Goal: Use online tool/utility: Utilize a website feature to perform a specific function

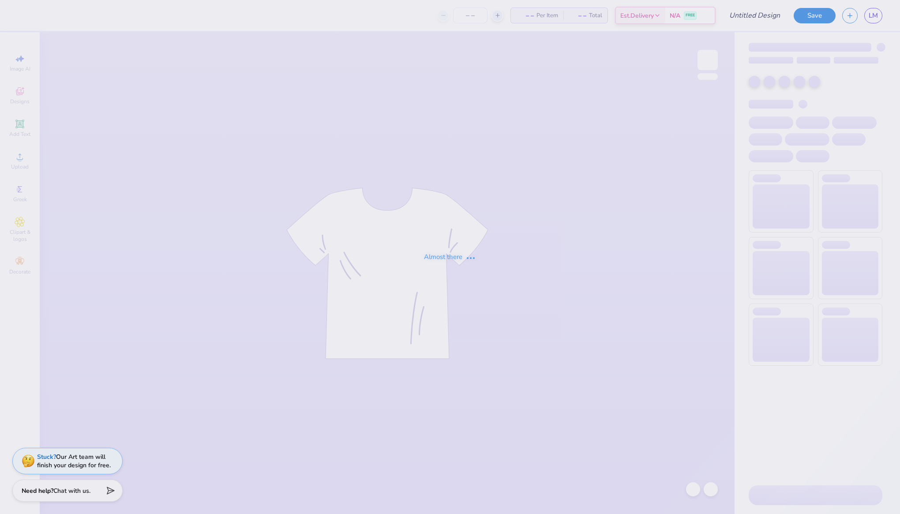
type input "Lehigh University : [PERSON_NAME]"
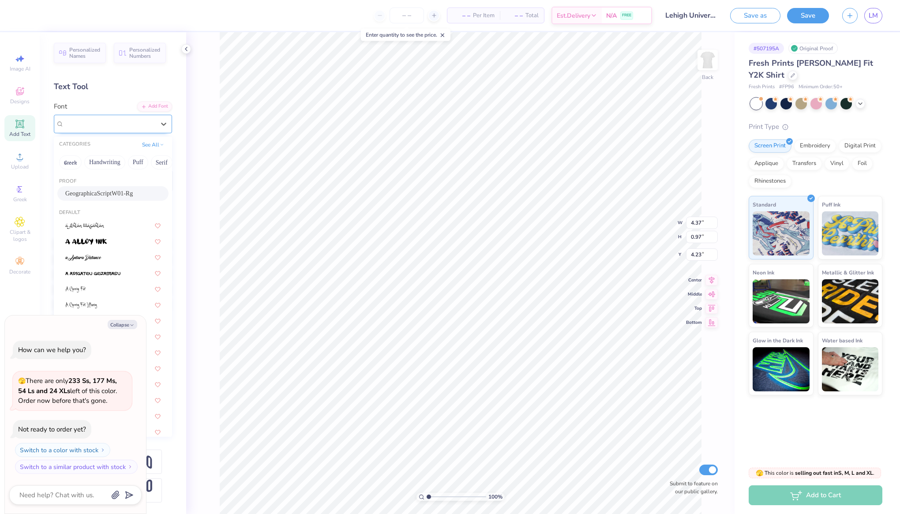
click at [130, 124] on div "GeographicaScriptW01-Rg" at bounding box center [109, 124] width 93 height 14
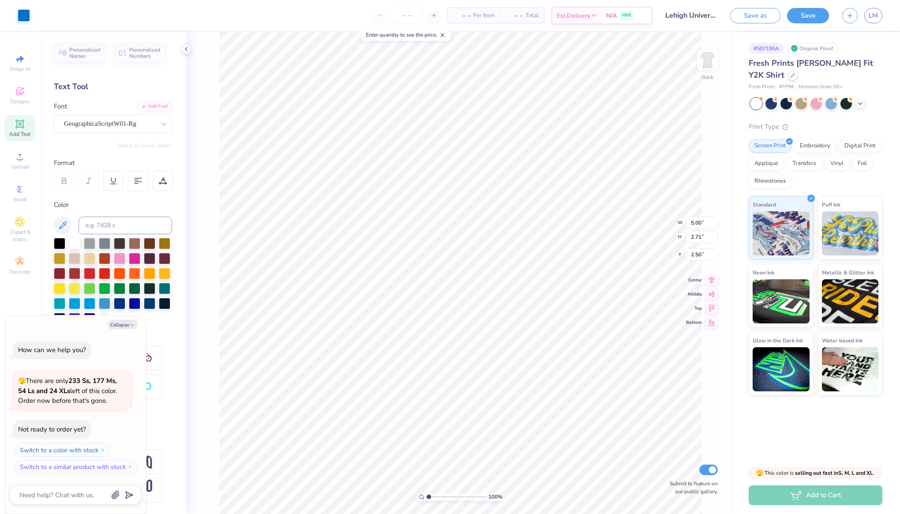
type textarea "x"
type input "6.19"
type input "3.35"
type input "1.85"
type textarea "x"
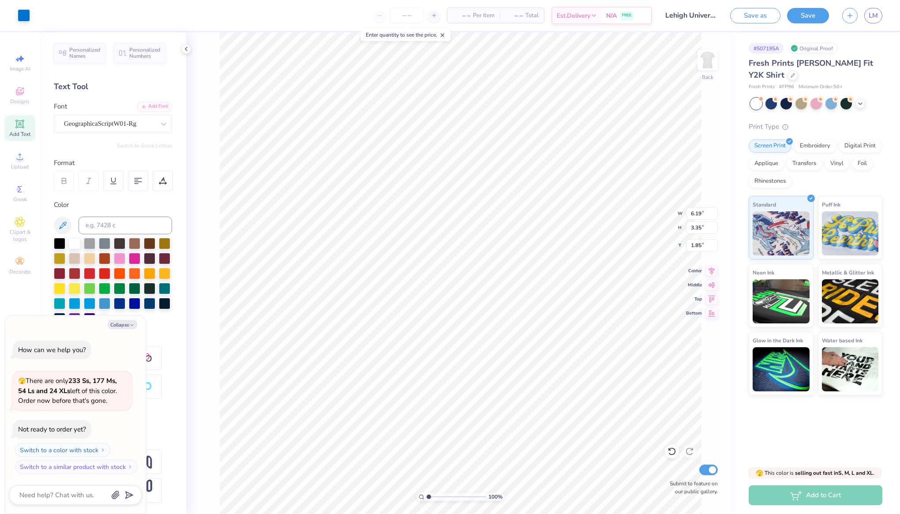
type input "2.19"
click at [871, 15] on span "LM" at bounding box center [872, 16] width 9 height 10
type textarea "x"
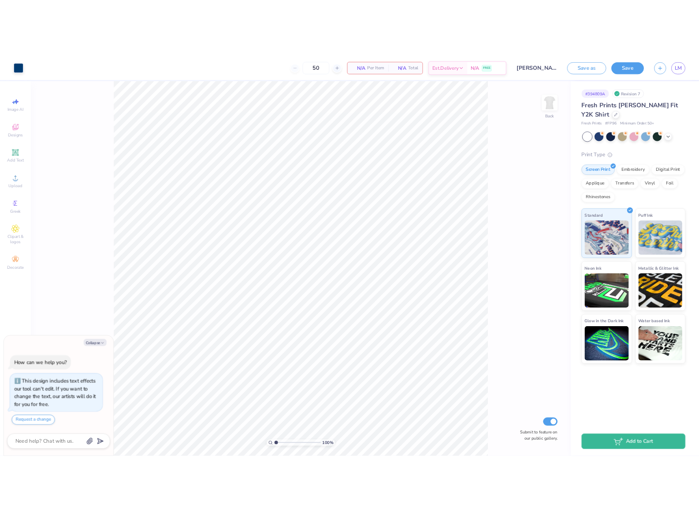
scroll to position [18, 0]
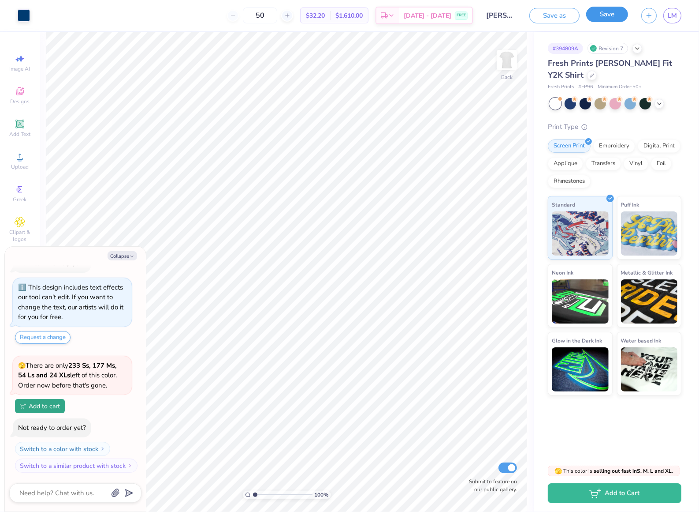
click at [606, 20] on button "Save" at bounding box center [608, 14] width 42 height 15
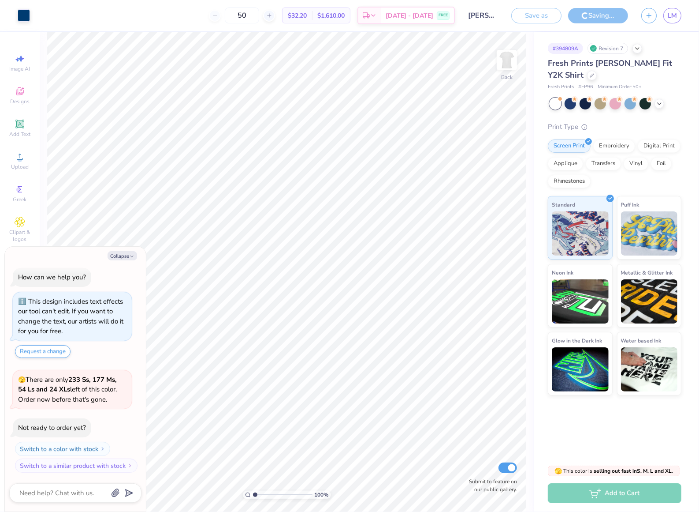
type textarea "x"
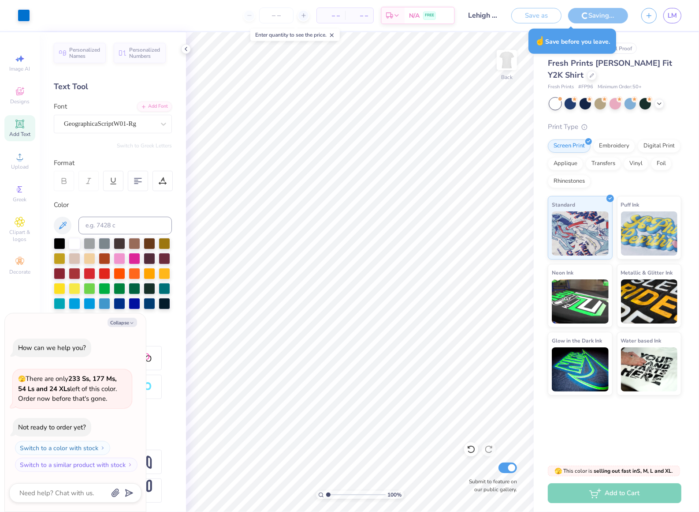
type textarea "x"
